Goal: Transaction & Acquisition: Download file/media

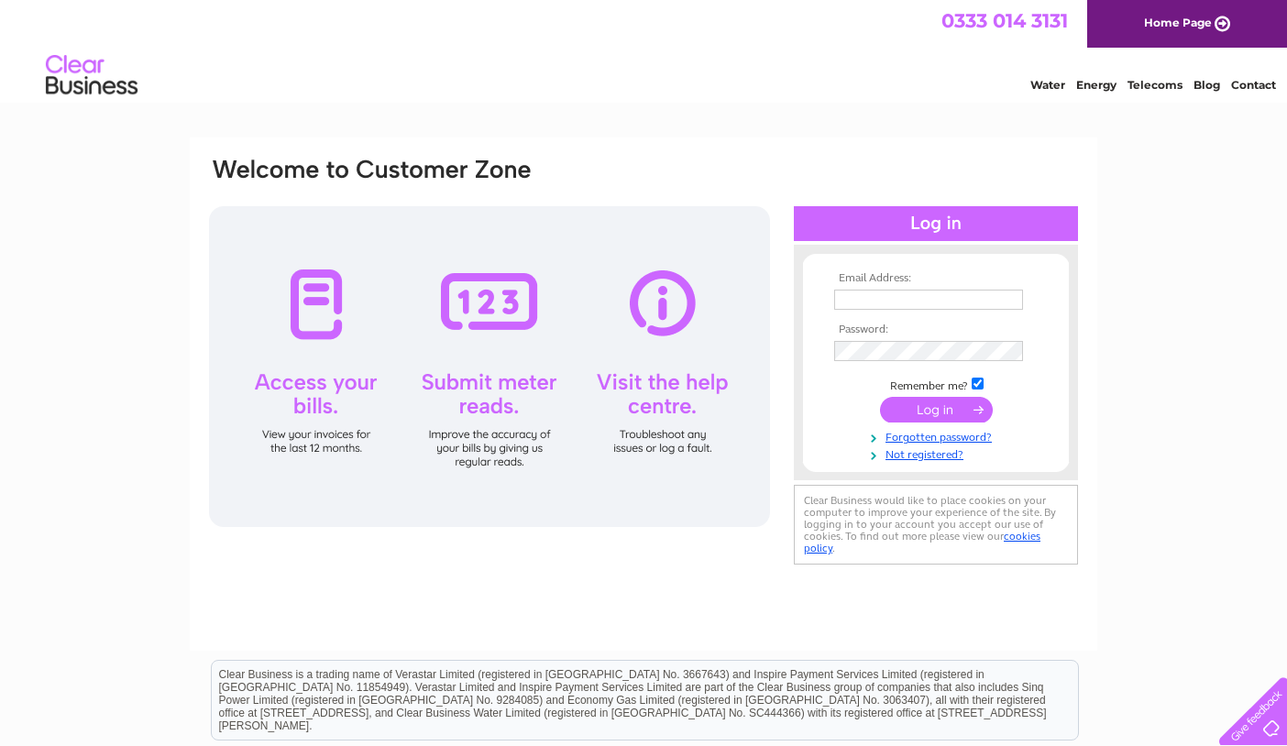
type input "[EMAIL_ADDRESS][DOMAIN_NAME]"
click at [941, 415] on input "submit" at bounding box center [936, 410] width 113 height 26
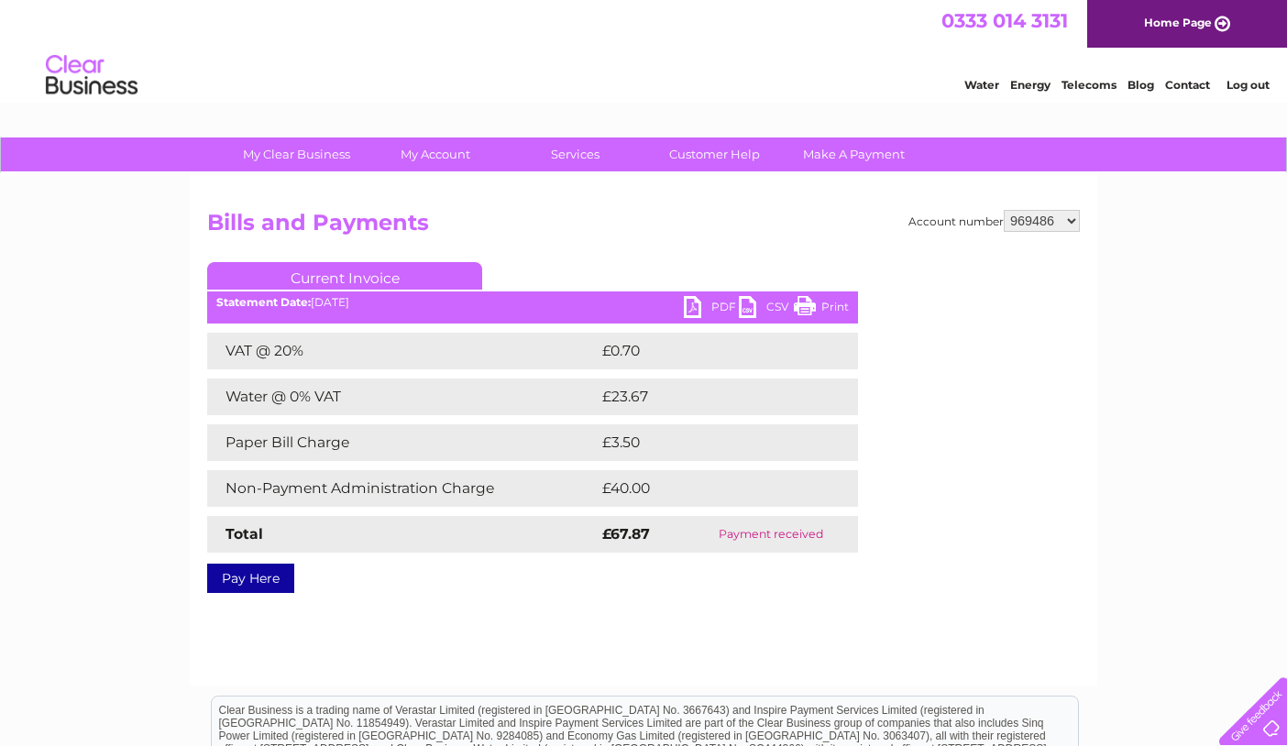
click at [1076, 224] on select "969486 1121229" at bounding box center [1041, 221] width 76 height 22
select select "1121229"
click at [1005, 210] on select "969486 1121229" at bounding box center [1041, 221] width 76 height 22
click at [1063, 259] on div "Account number 969486 1121229 Bills and Payments Current Invoice PDF CSV Print …" at bounding box center [643, 398] width 872 height 377
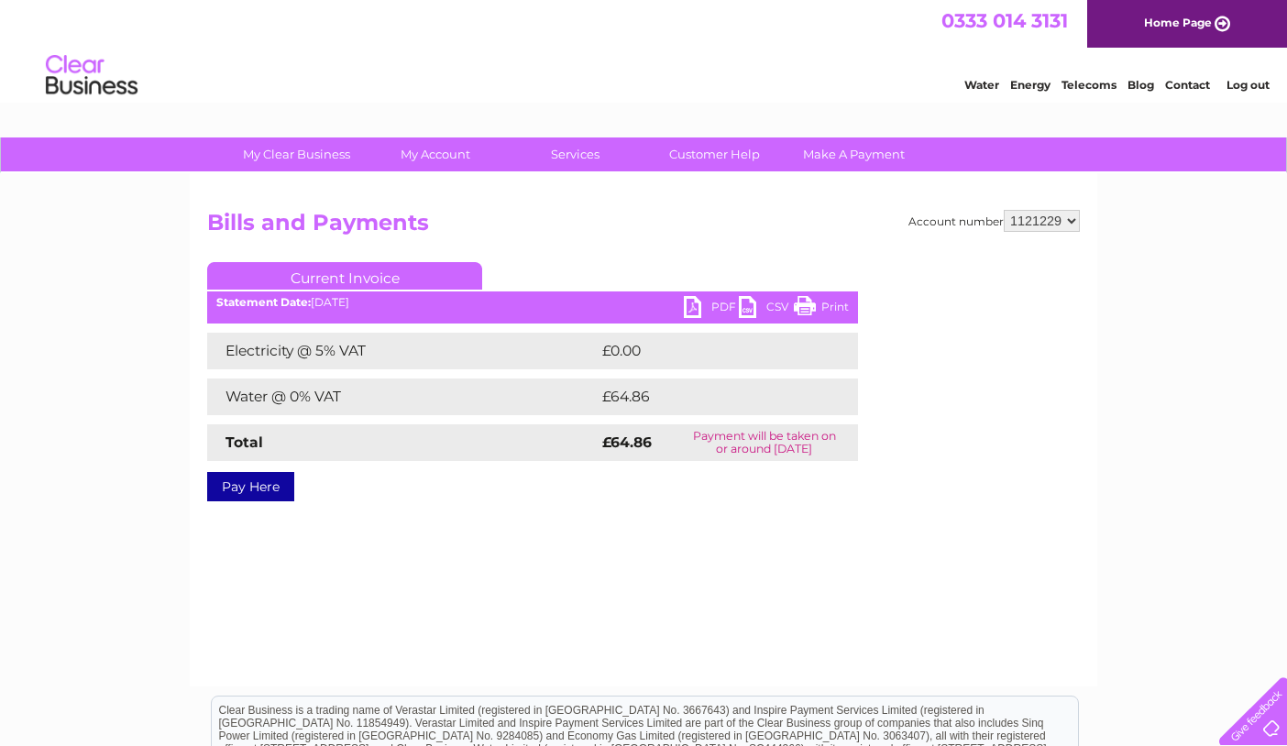
click at [694, 311] on link "PDF" at bounding box center [711, 309] width 55 height 27
click at [1074, 219] on select "969486 1121229" at bounding box center [1041, 221] width 76 height 22
select select "969486"
click at [1005, 210] on select "969486 1121229" at bounding box center [1041, 221] width 76 height 22
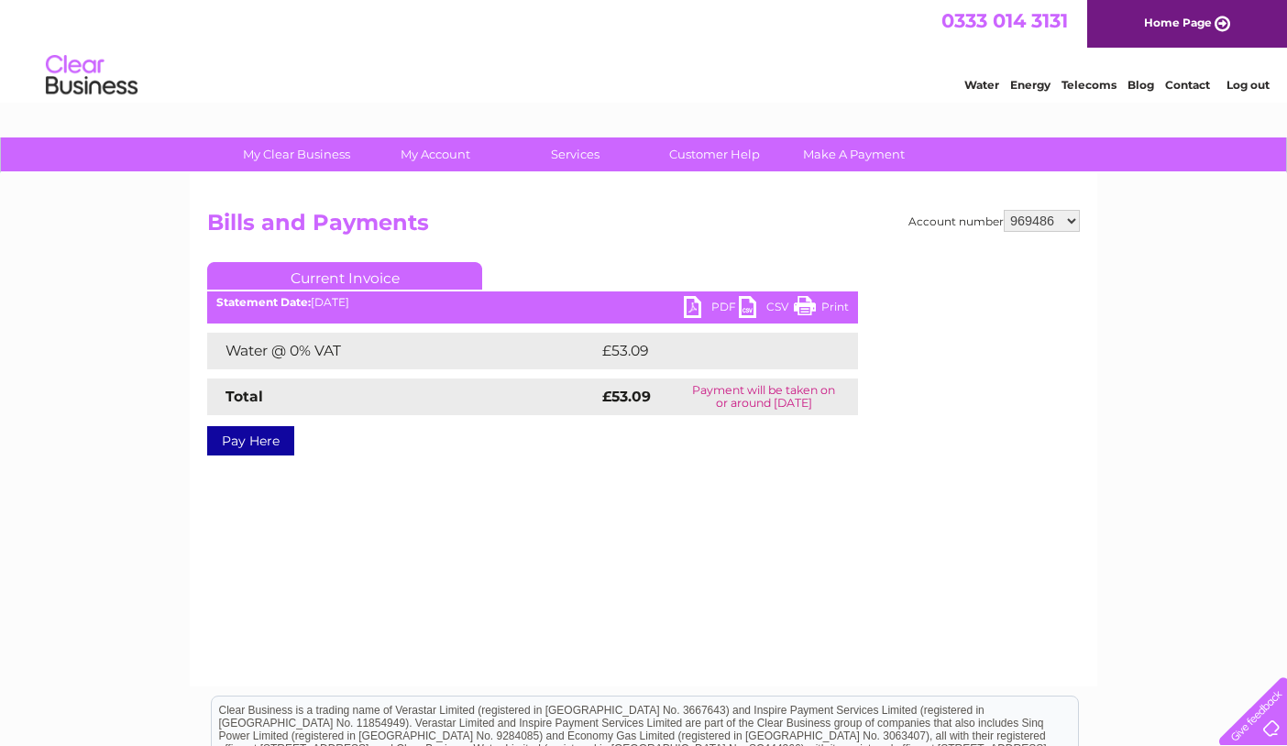
click at [696, 304] on link "PDF" at bounding box center [711, 309] width 55 height 27
click at [632, 522] on div "Account number 969486 1121229 Bills and Payments Current Invoice PDF CSV Print" at bounding box center [643, 429] width 907 height 513
